Goal: Find specific page/section: Find specific page/section

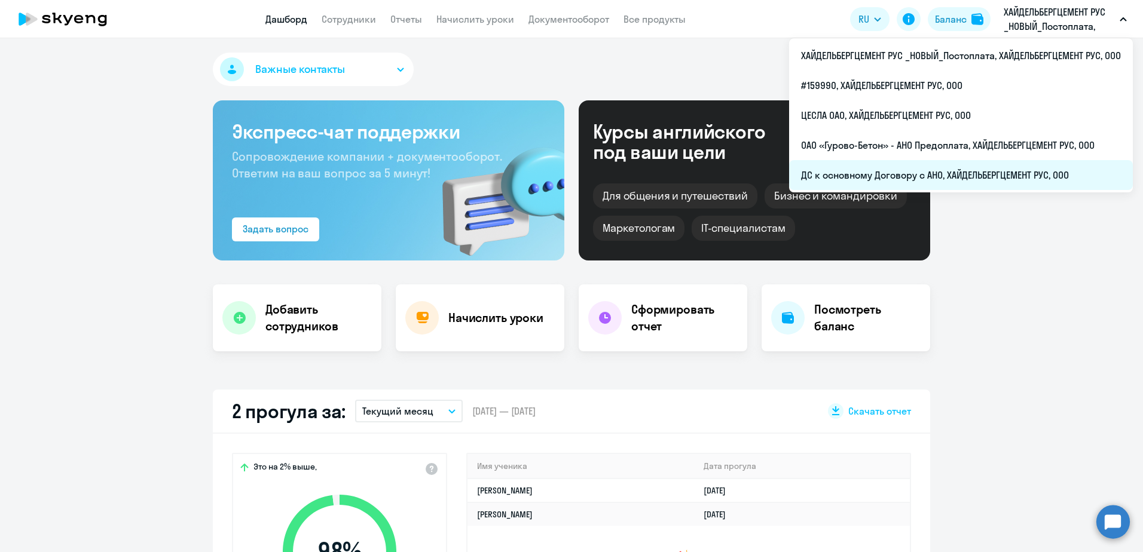
click at [914, 174] on li "ДС к основному Договору с АНО, ХАЙДЕЛЬБЕРГЦЕМЕНТ РУС, ООО" at bounding box center [961, 175] width 344 height 30
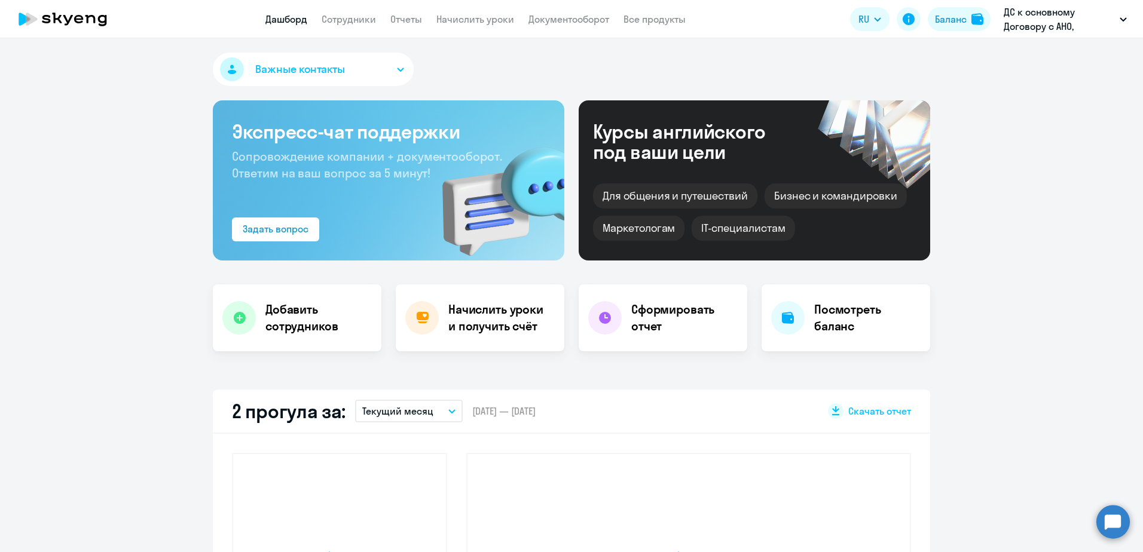
click at [333, 11] on app-header "Дашборд Сотрудники Отчеты Начислить уроки Документооборот Все продукты Дашборд …" at bounding box center [571, 19] width 1143 height 38
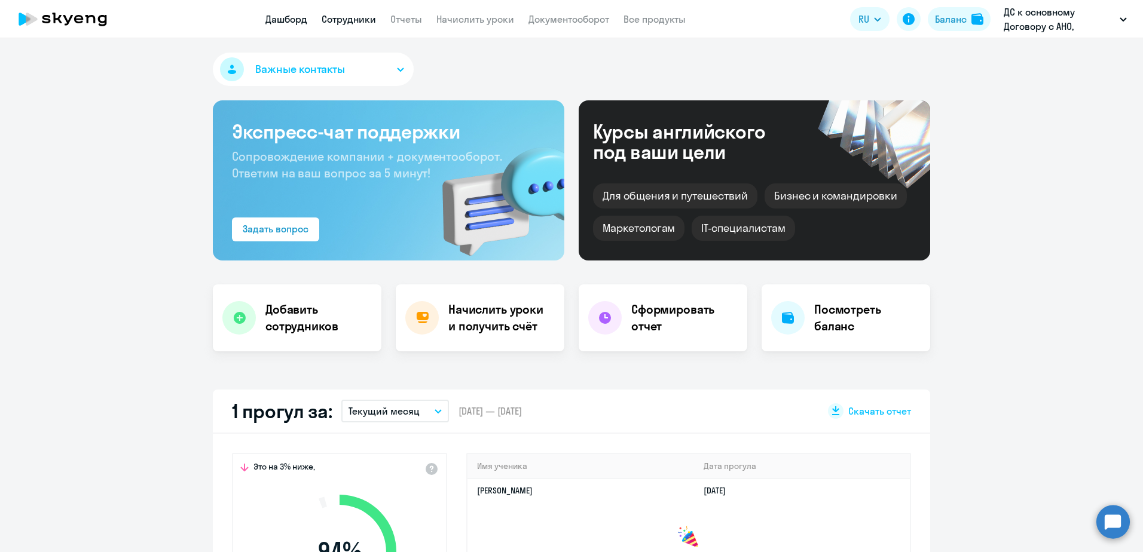
click at [336, 14] on link "Сотрудники" at bounding box center [349, 19] width 54 height 12
select select "30"
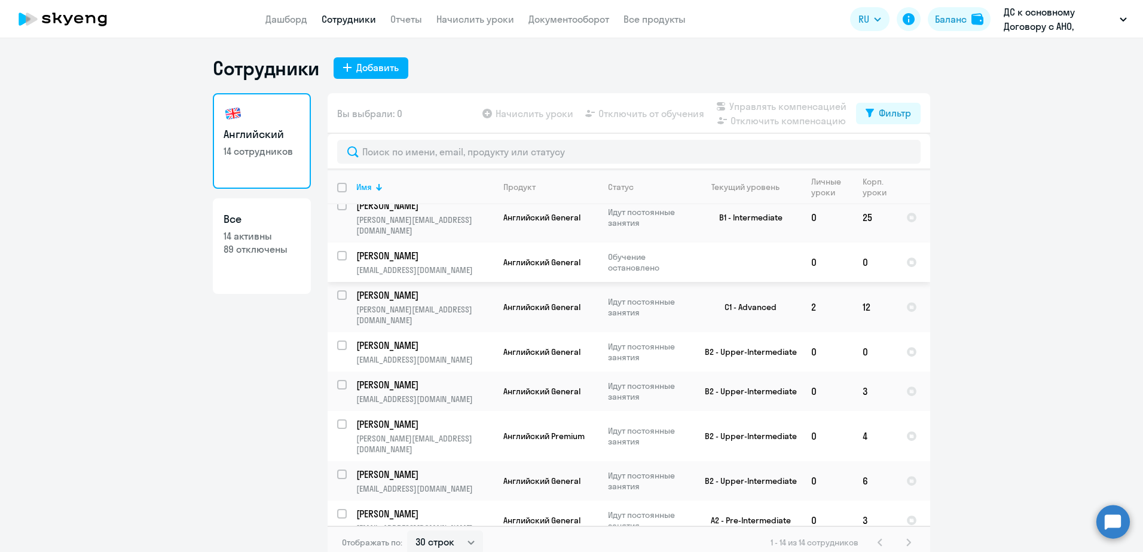
scroll to position [7, 0]
